Goal: Task Accomplishment & Management: Complete application form

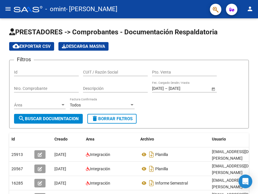
click at [8, 9] on mat-icon "menu" at bounding box center [8, 8] width 7 height 7
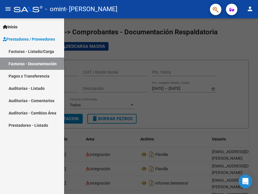
click at [35, 50] on link "Facturas - Listado/Carga" at bounding box center [32, 51] width 64 height 12
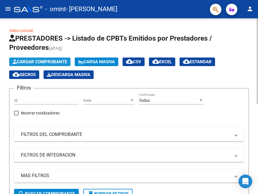
click at [52, 61] on span "Cargar Comprobante" at bounding box center [40, 61] width 54 height 5
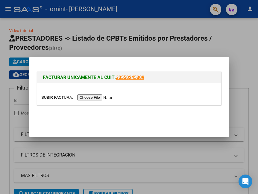
click at [91, 97] on input "file" at bounding box center [78, 98] width 72 height 6
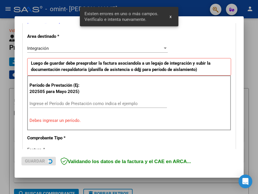
scroll to position [125, 0]
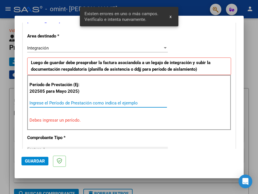
click at [52, 103] on input "Ingrese el Período de Prestación como indica el ejemplo" at bounding box center [98, 103] width 137 height 5
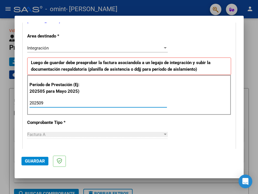
type input "202509"
click at [207, 134] on div "CUIT * 27-32421178-6 Ingresar CUIT ANALISIS PRESTADOR [PERSON_NAME] [PERSON_NAM…" at bounding box center [129, 185] width 213 height 431
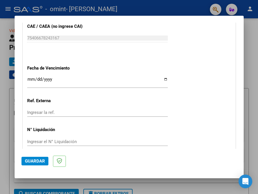
scroll to position [394, 0]
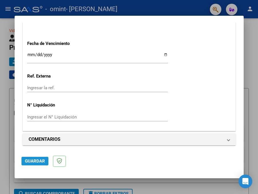
click at [37, 161] on span "Guardar" at bounding box center [35, 161] width 20 height 5
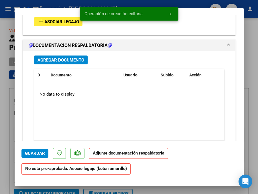
scroll to position [510, 0]
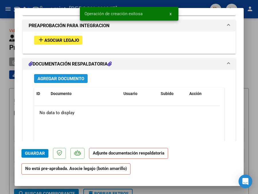
click at [73, 76] on span "Agregar Documento" at bounding box center [61, 78] width 47 height 5
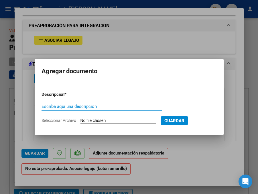
click at [50, 106] on input "Escriba aquí una descripcion" at bounding box center [102, 106] width 121 height 5
type input "i"
type input "o"
type input "planilla"
click at [110, 120] on input "Seleccionar Archivo" at bounding box center [118, 120] width 76 height 5
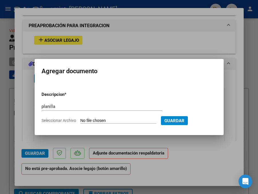
type input "C:\fakepath\Sep.pdf"
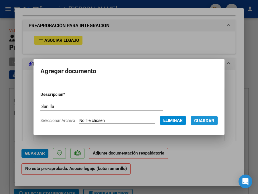
click at [212, 120] on span "Guardar" at bounding box center [204, 120] width 20 height 5
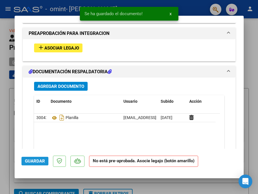
click at [38, 161] on span "Guardar" at bounding box center [35, 161] width 20 height 5
